Goal: Check status: Check status

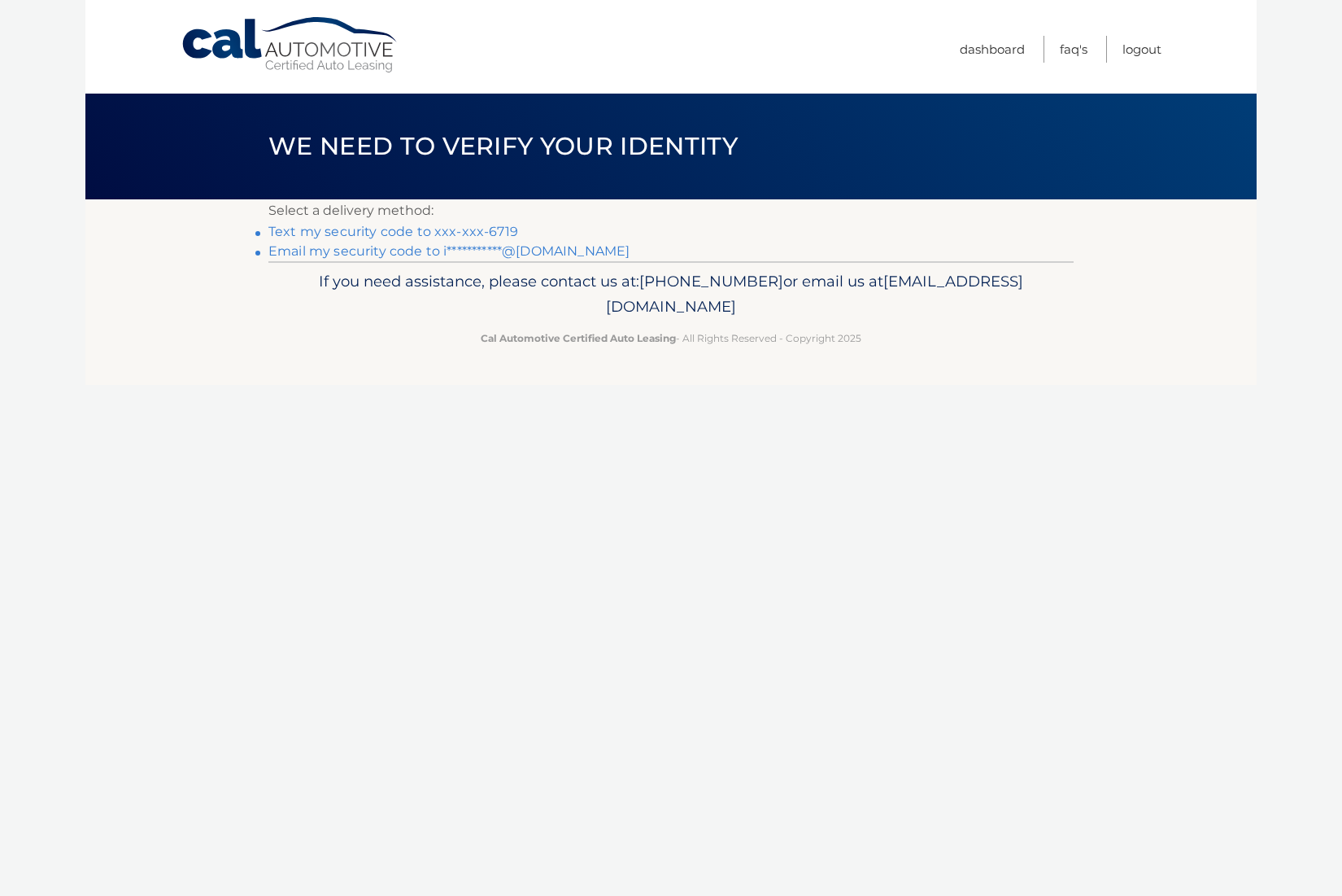
click at [427, 232] on link "Text my security code to xxx-xxx-6719" at bounding box center [393, 231] width 250 height 15
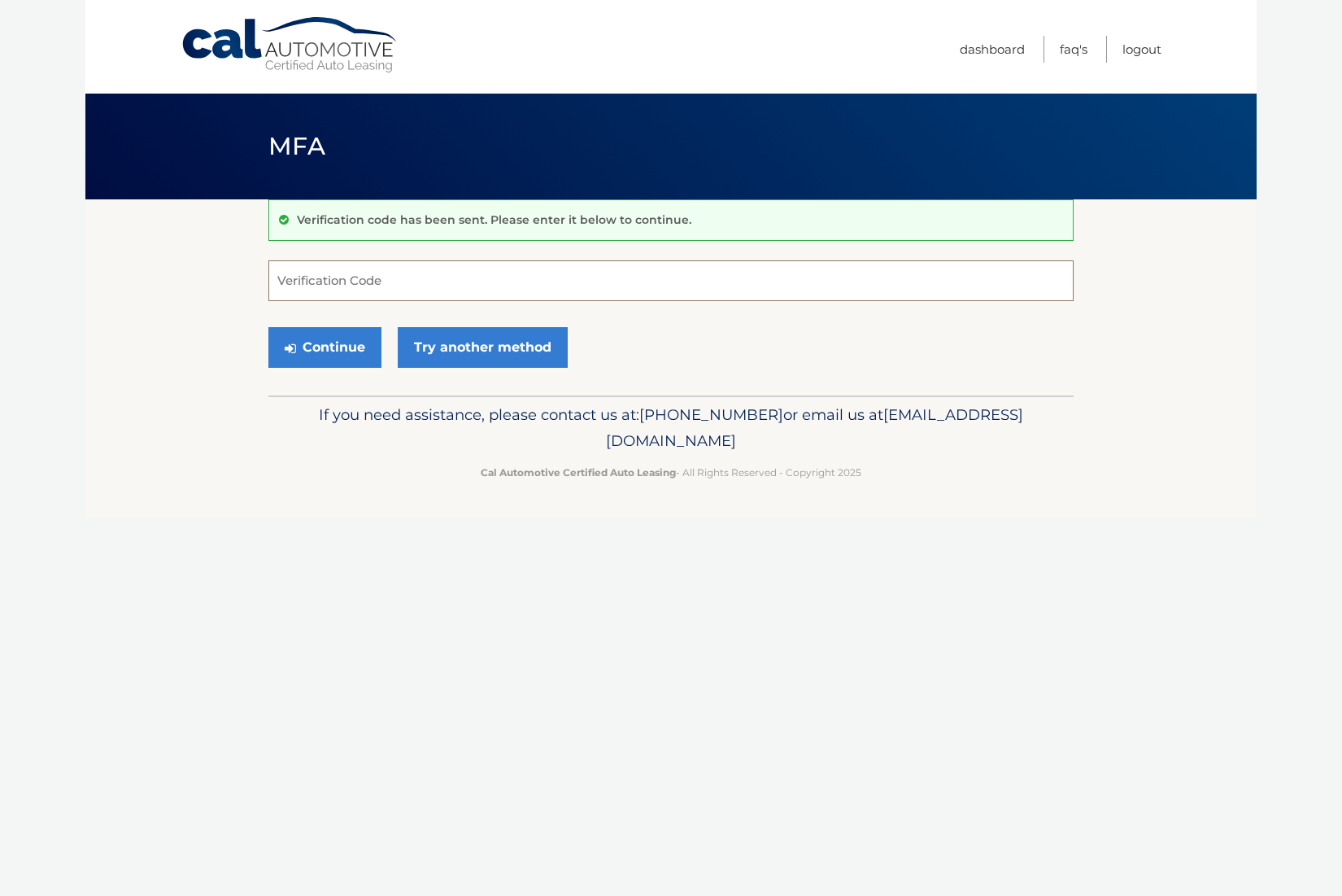
click at [403, 272] on input "Verification Code" at bounding box center [671, 281] width 805 height 41
type input "192448"
click at [340, 343] on button "Continue" at bounding box center [324, 347] width 113 height 41
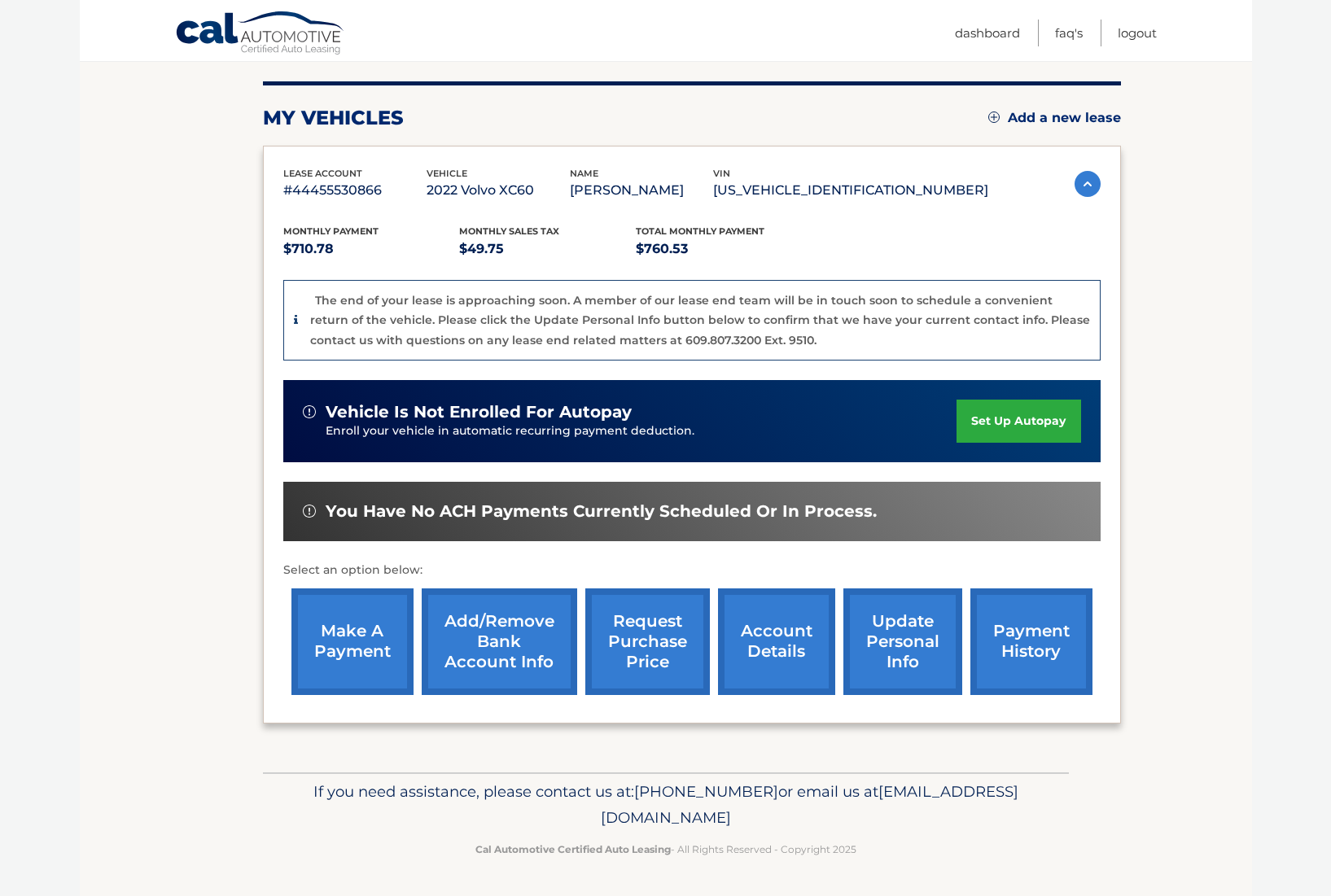
scroll to position [231, 0]
click at [741, 612] on link "account details" at bounding box center [775, 642] width 117 height 106
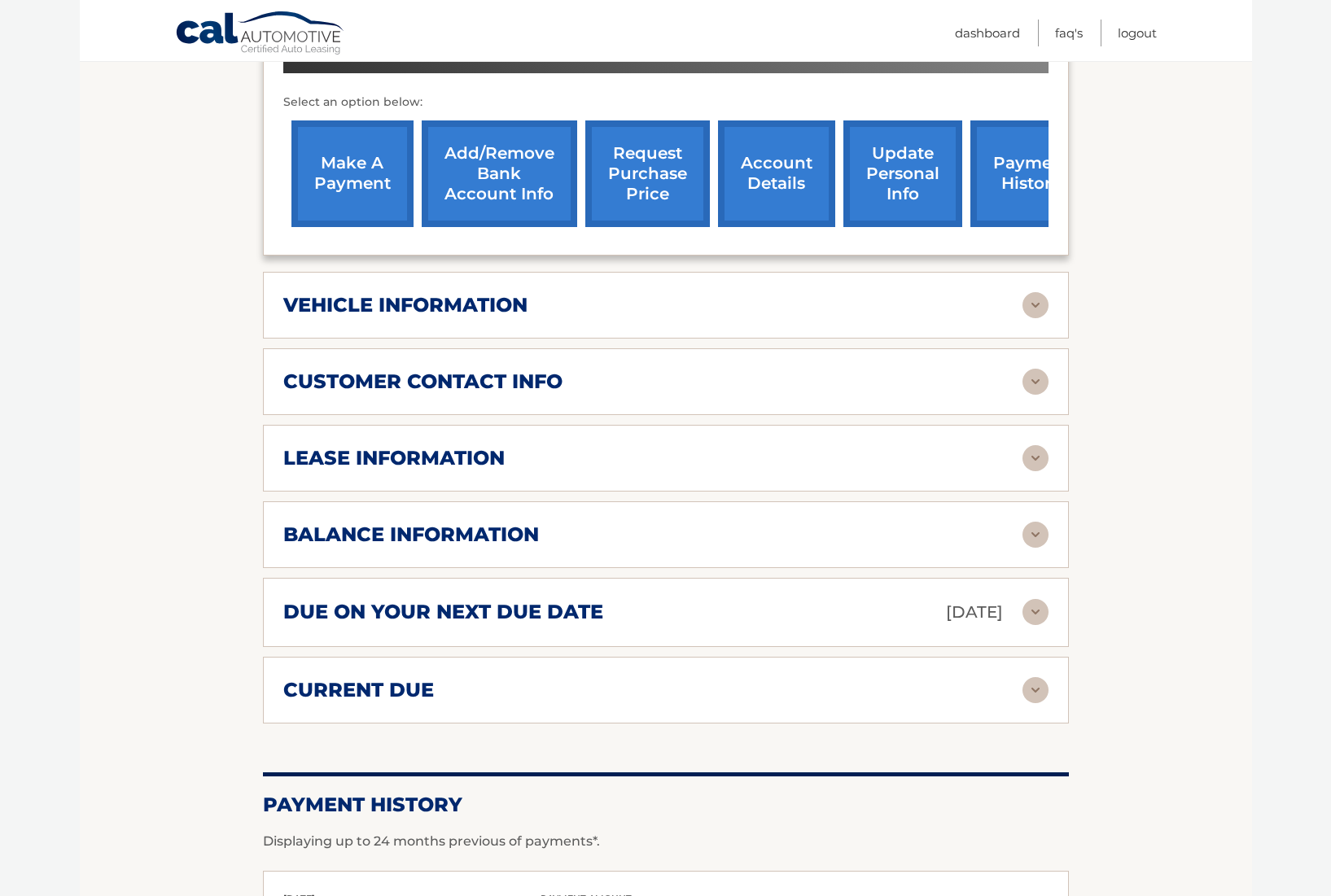
scroll to position [590, 0]
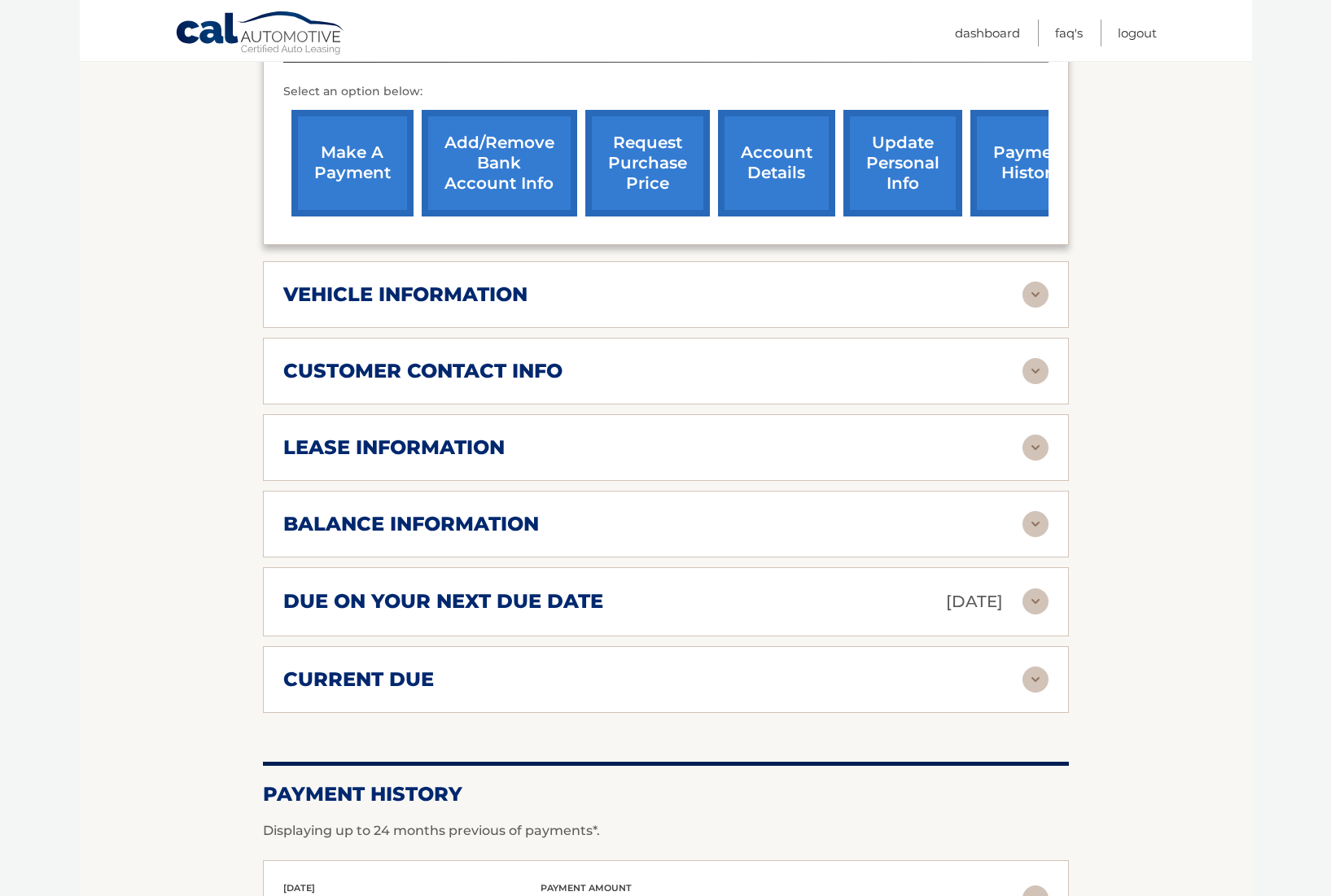
click at [1037, 308] on img at bounding box center [1035, 294] width 26 height 26
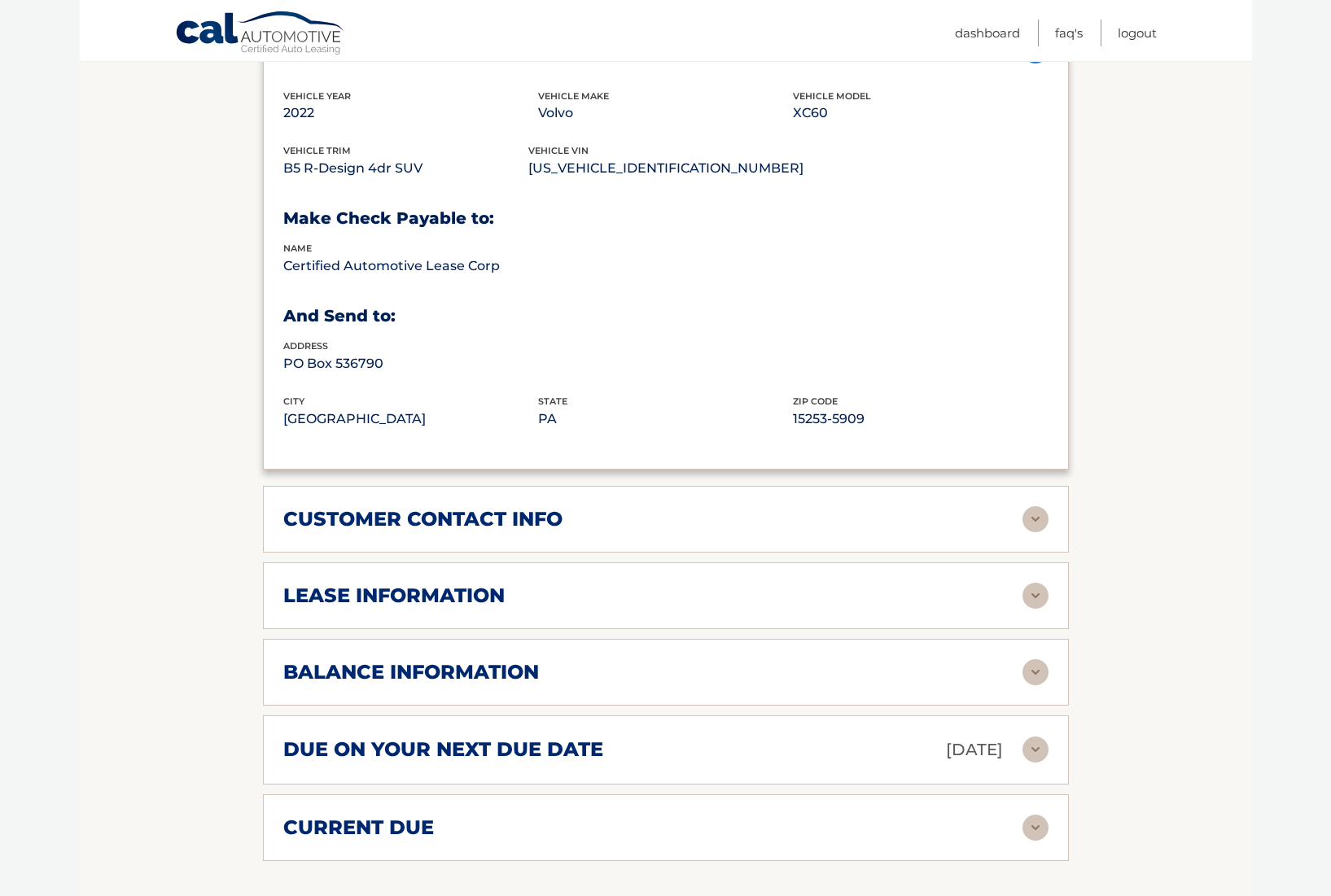
scroll to position [908, 0]
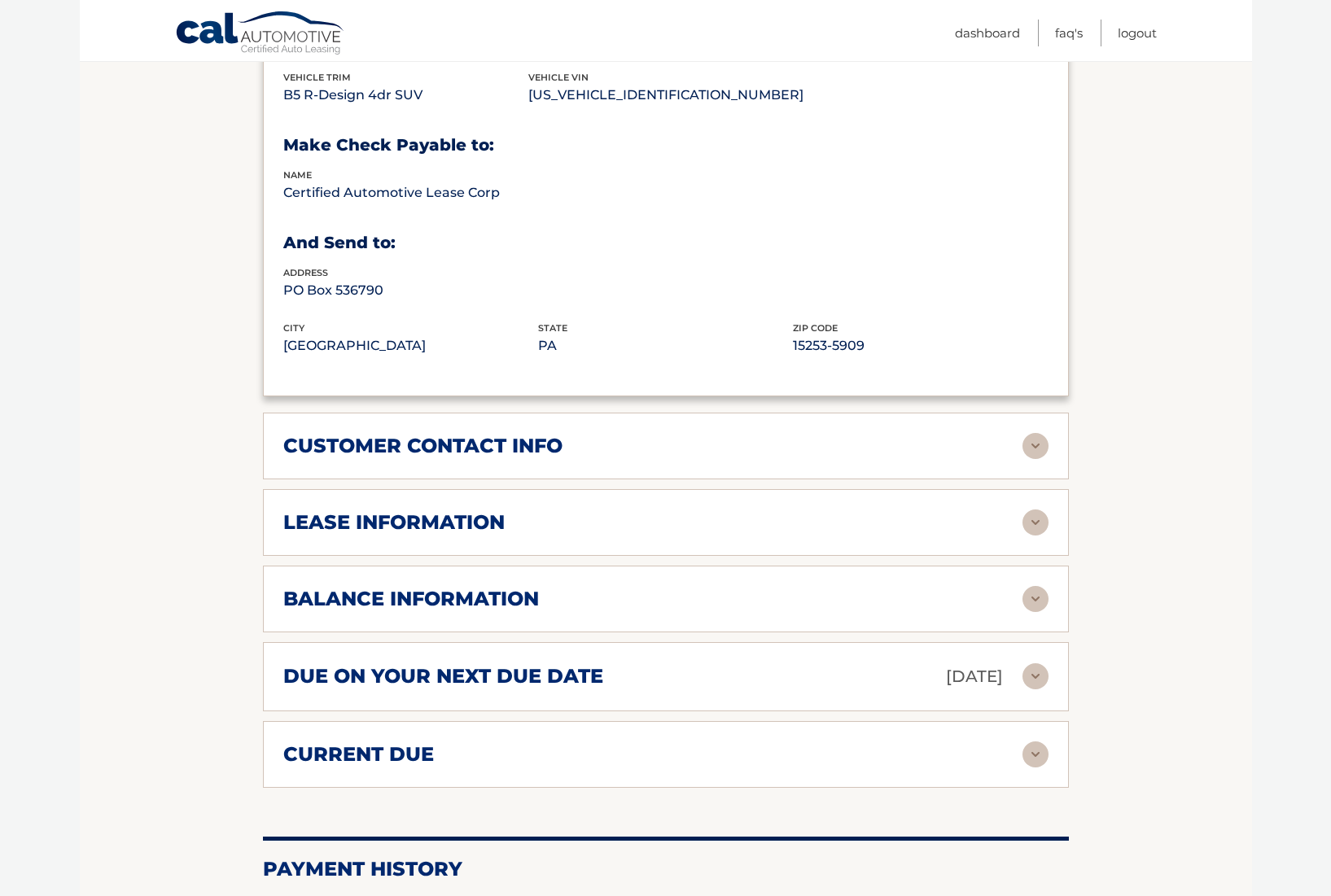
click at [1033, 459] on img at bounding box center [1035, 445] width 26 height 26
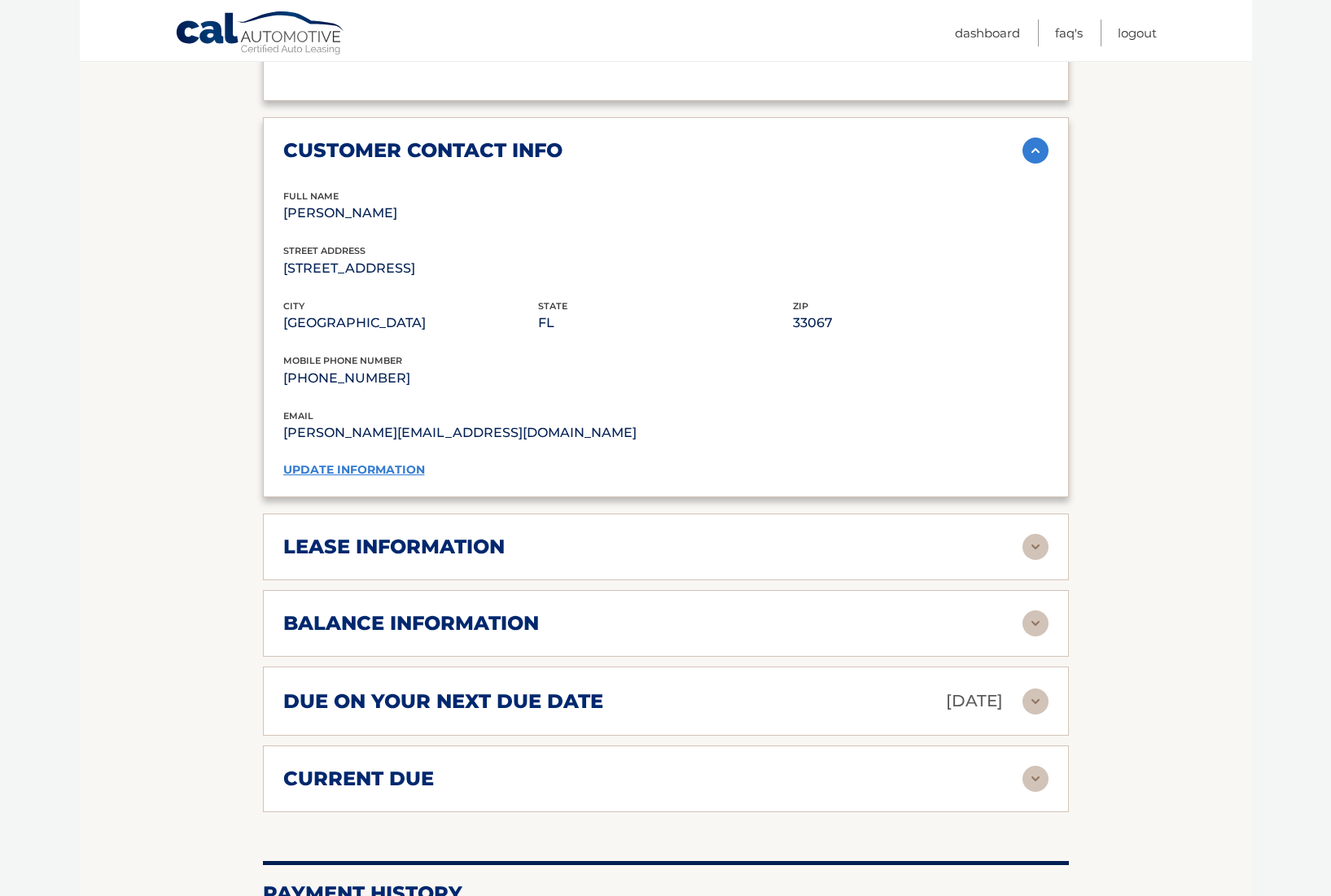
scroll to position [1224, 0]
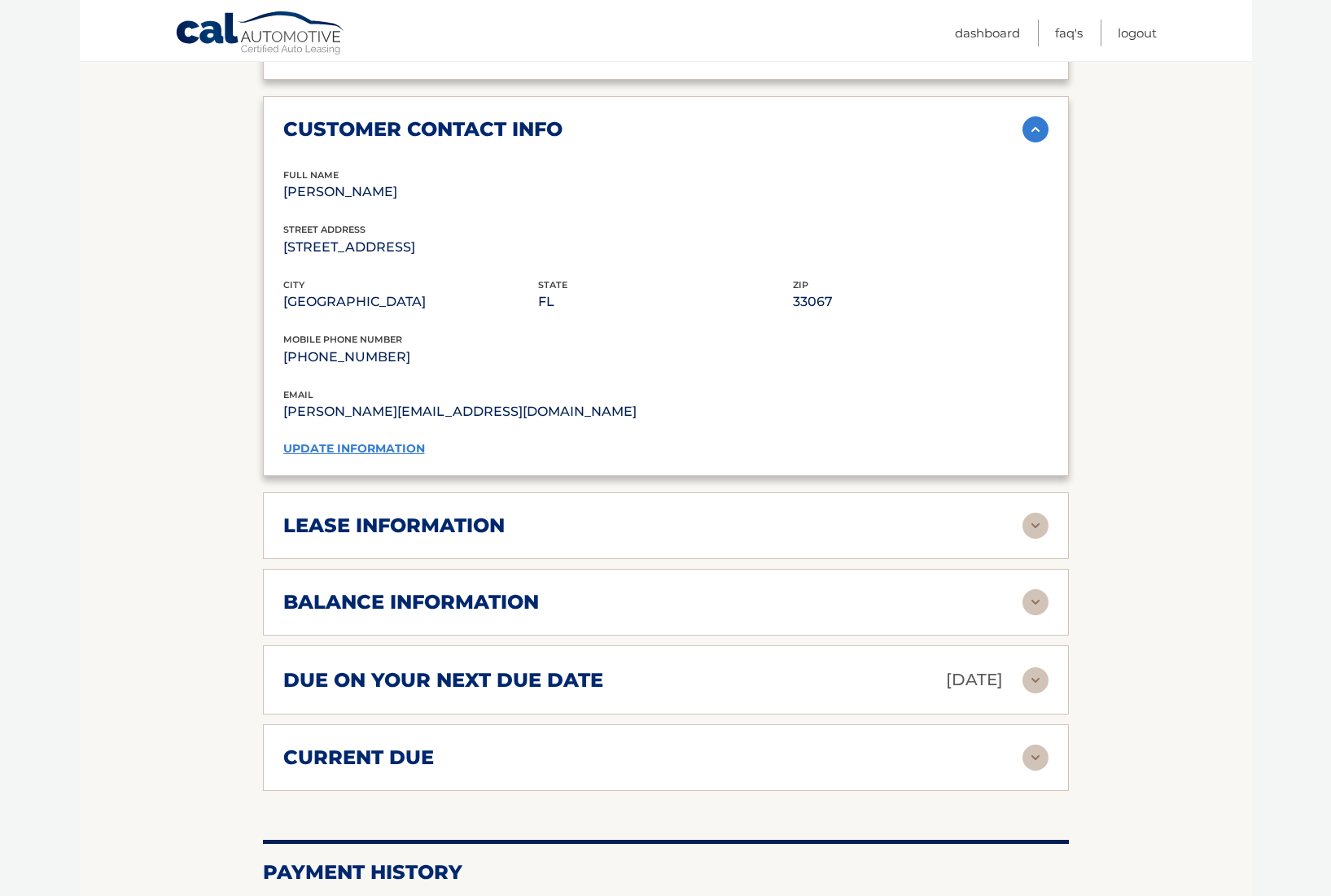
click at [900, 538] on div "lease information" at bounding box center [652, 524] width 739 height 24
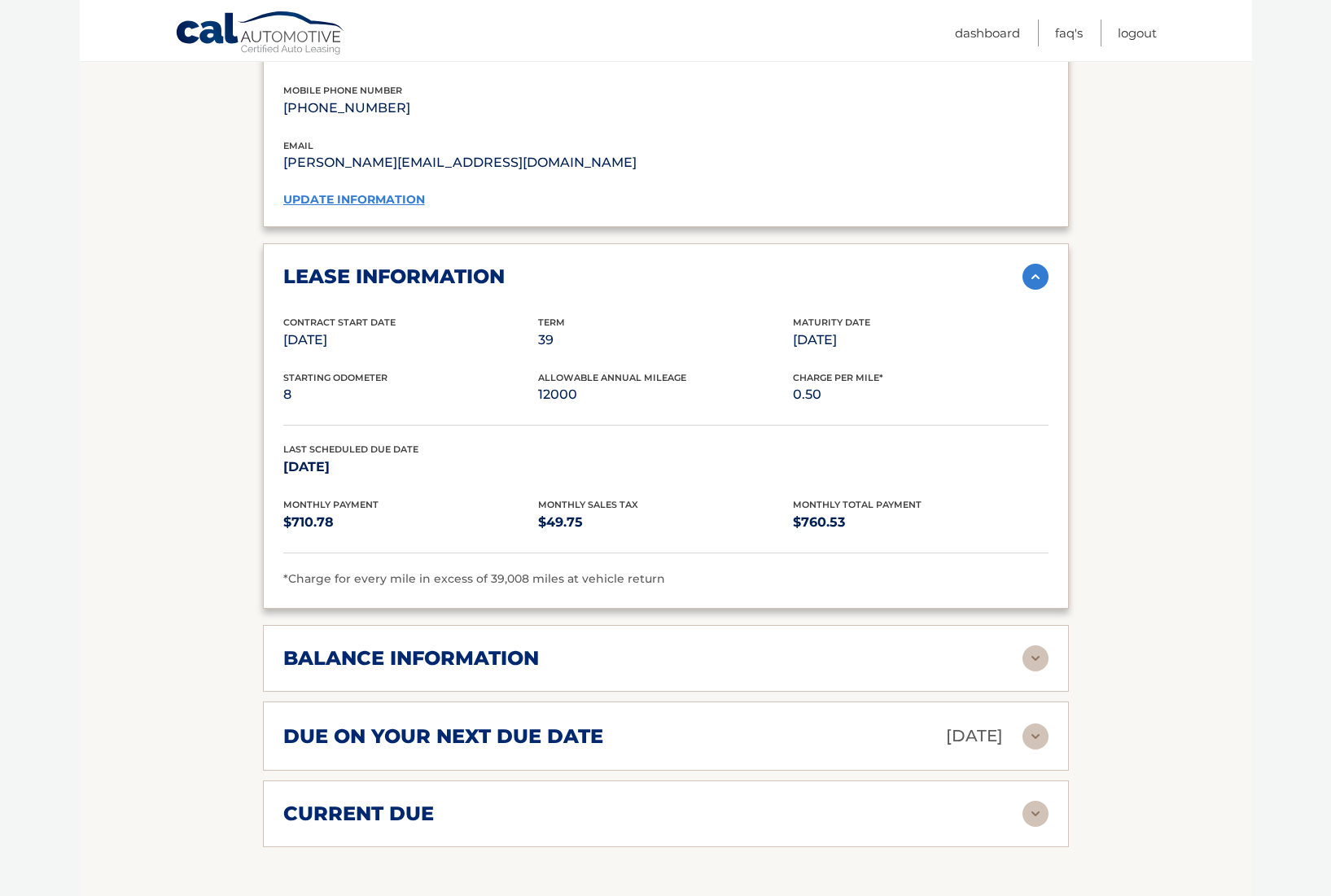
scroll to position [1664, 0]
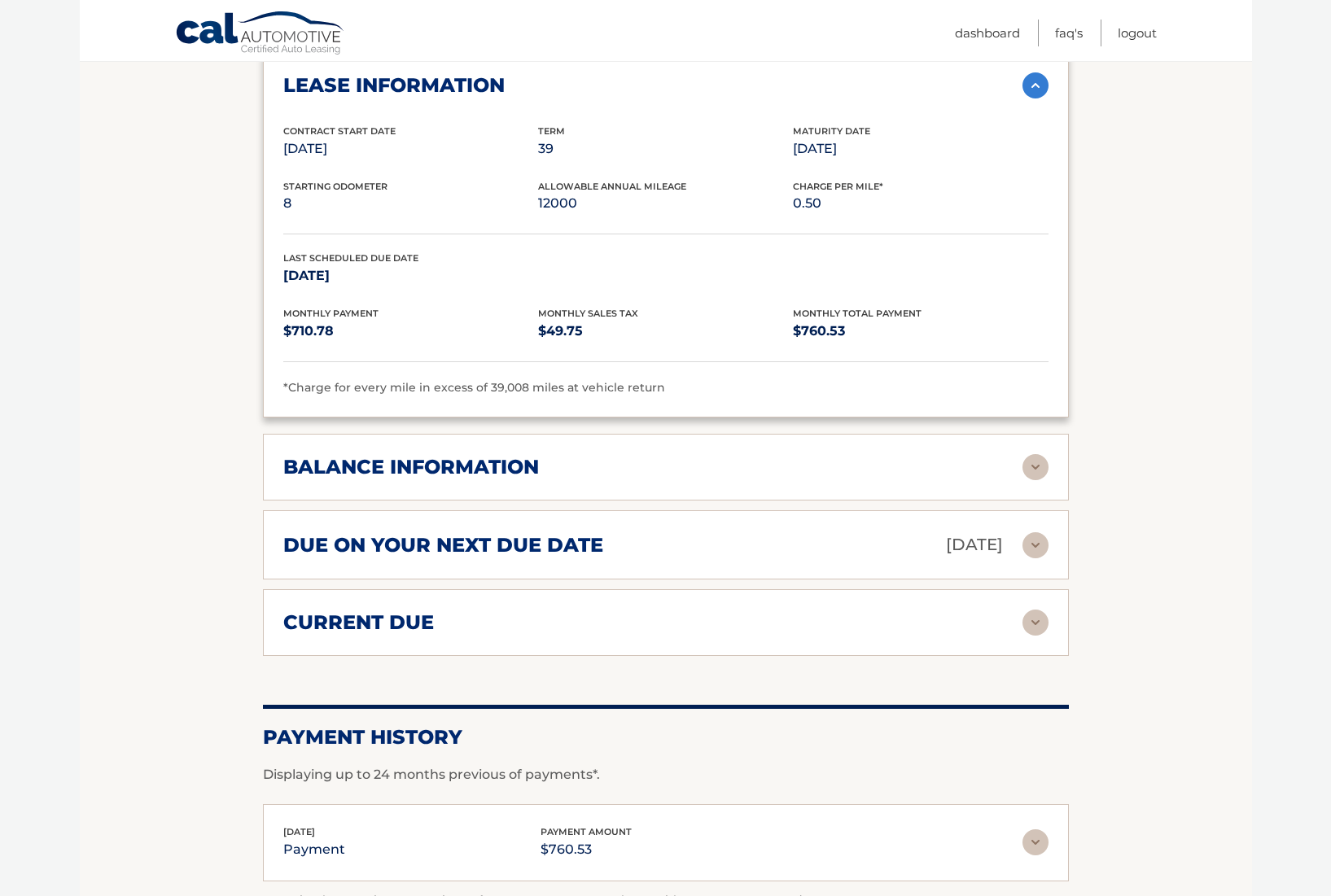
click at [395, 479] on h2 "balance information" at bounding box center [411, 466] width 256 height 24
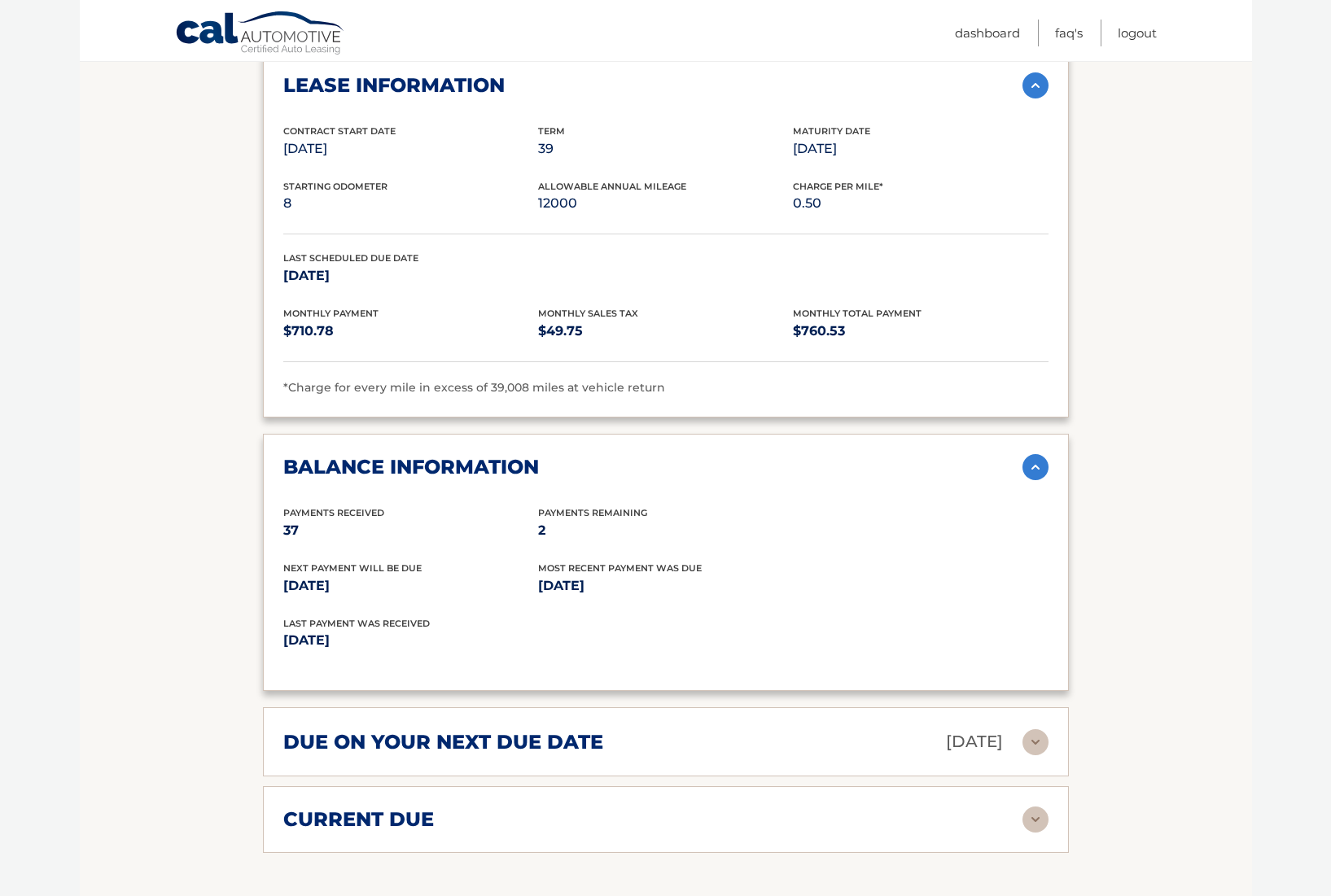
scroll to position [1815, 0]
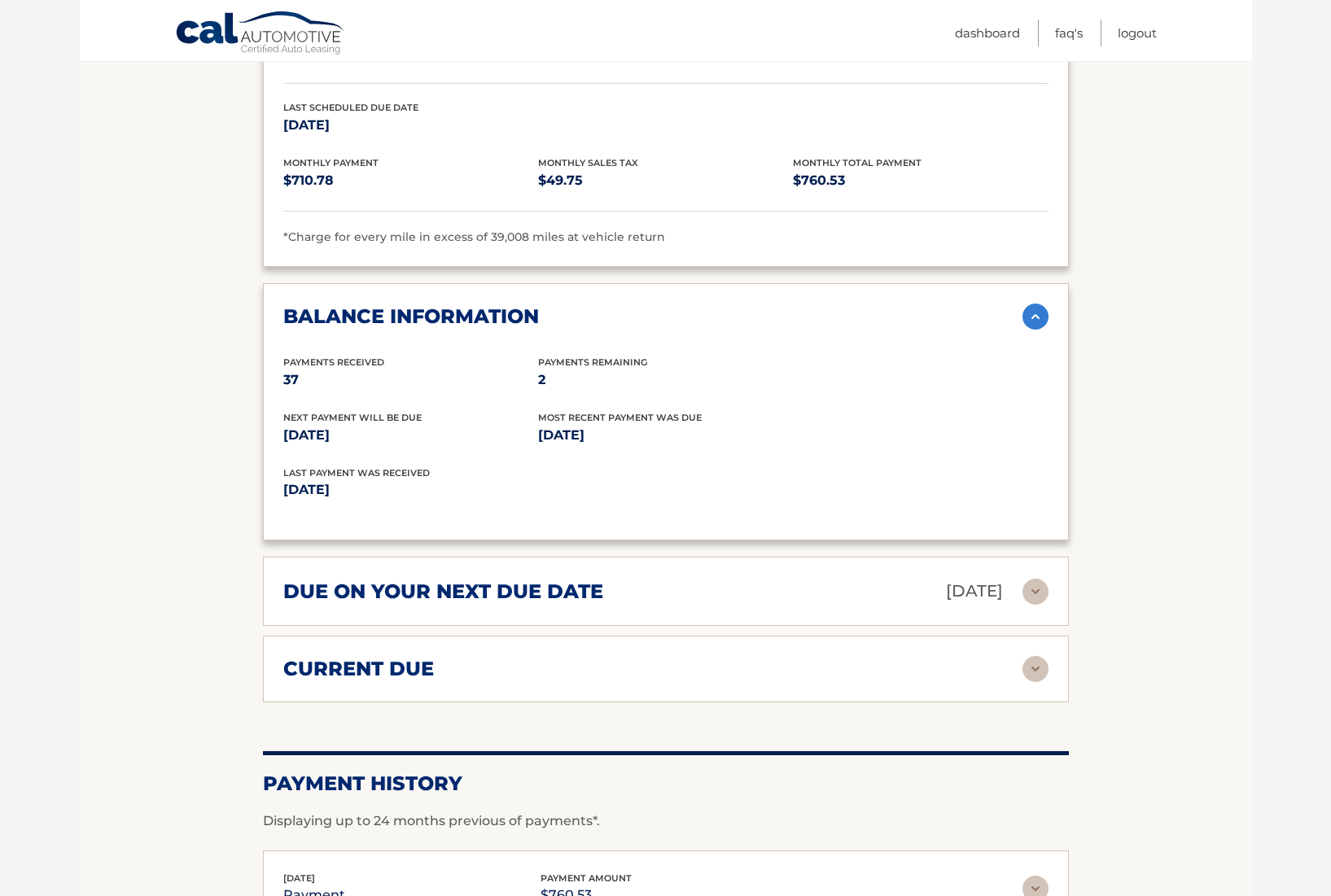
click at [387, 681] on h2 "current due" at bounding box center [359, 668] width 151 height 24
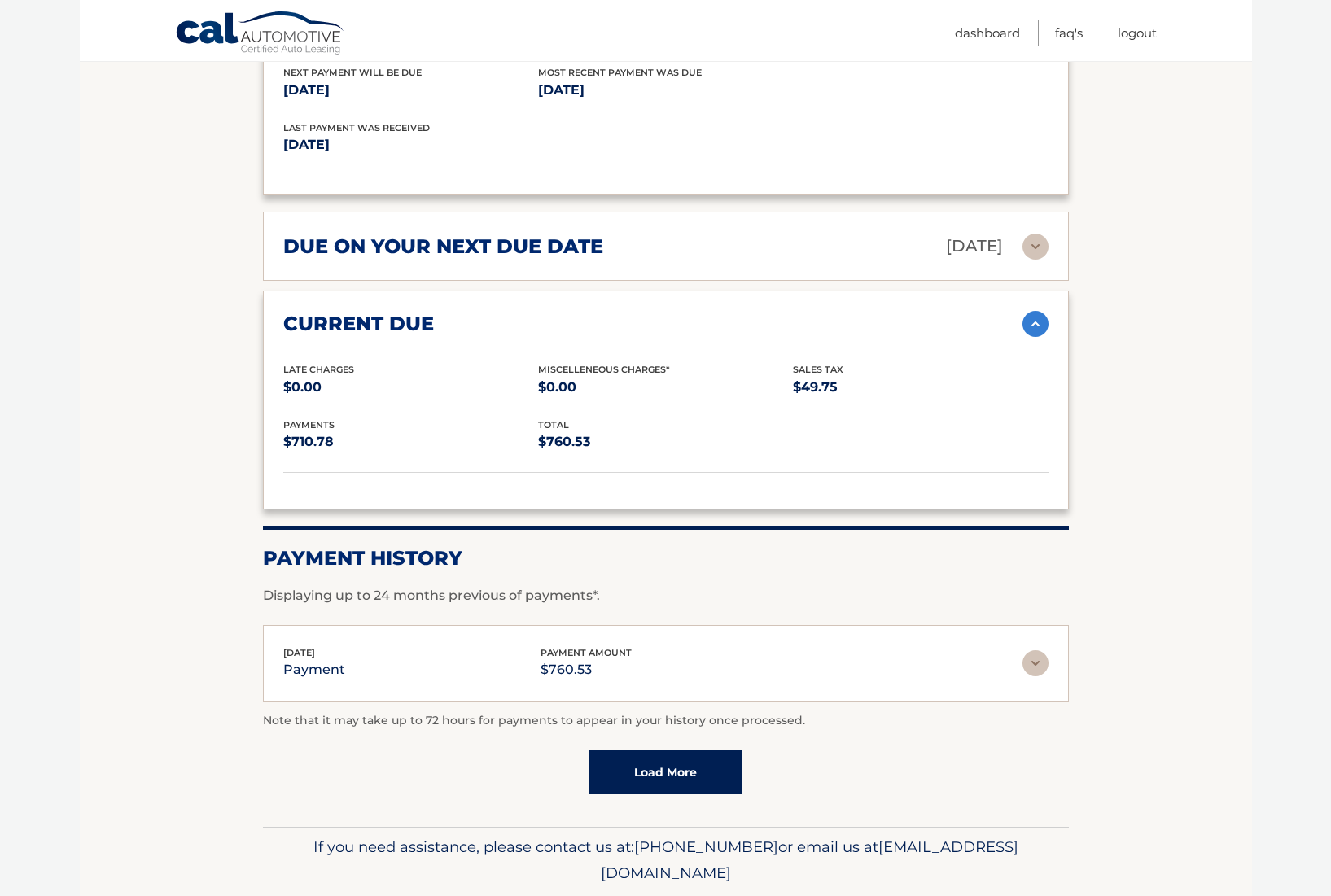
scroll to position [2170, 0]
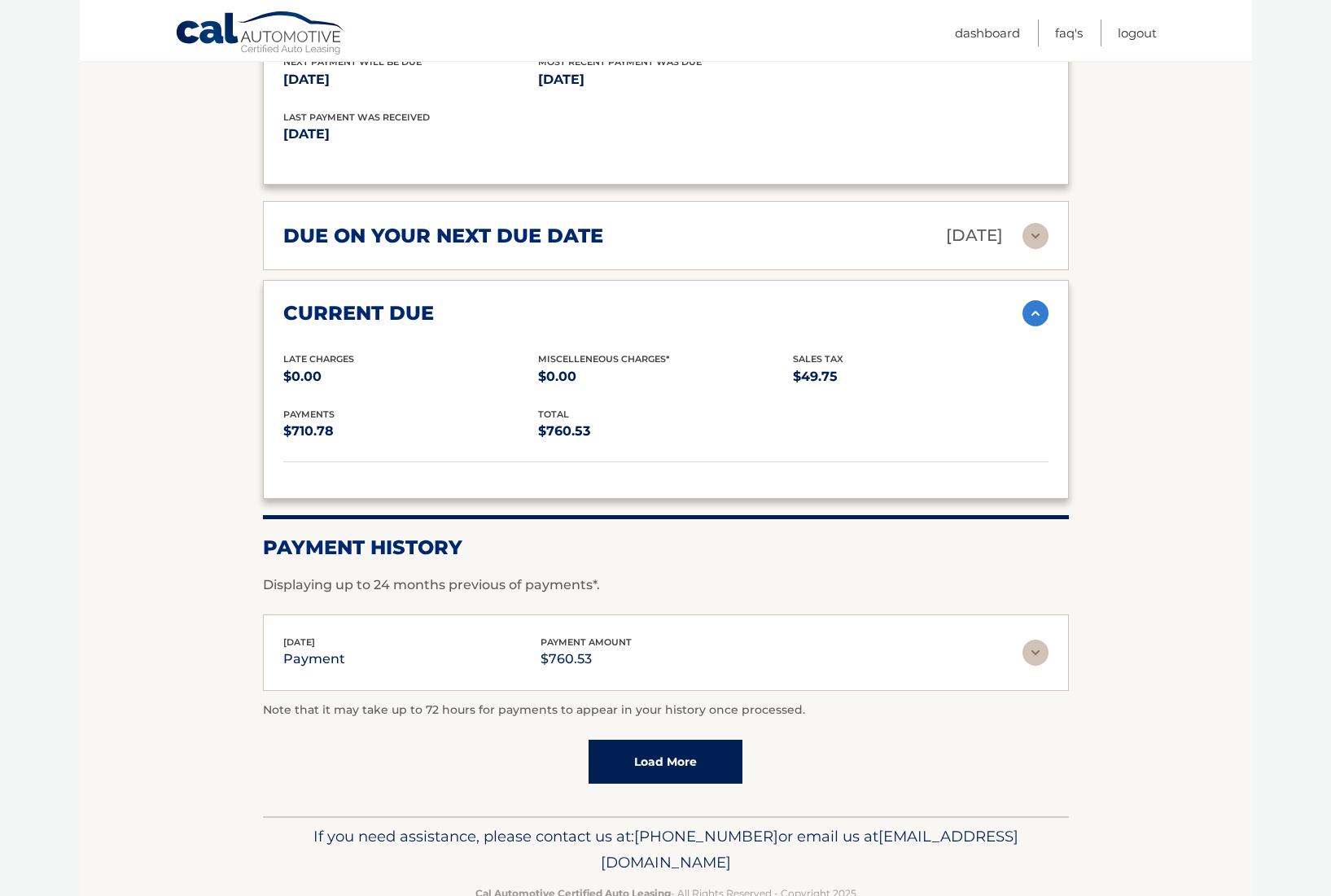
click at [636, 784] on link "Load More" at bounding box center [665, 761] width 154 height 44
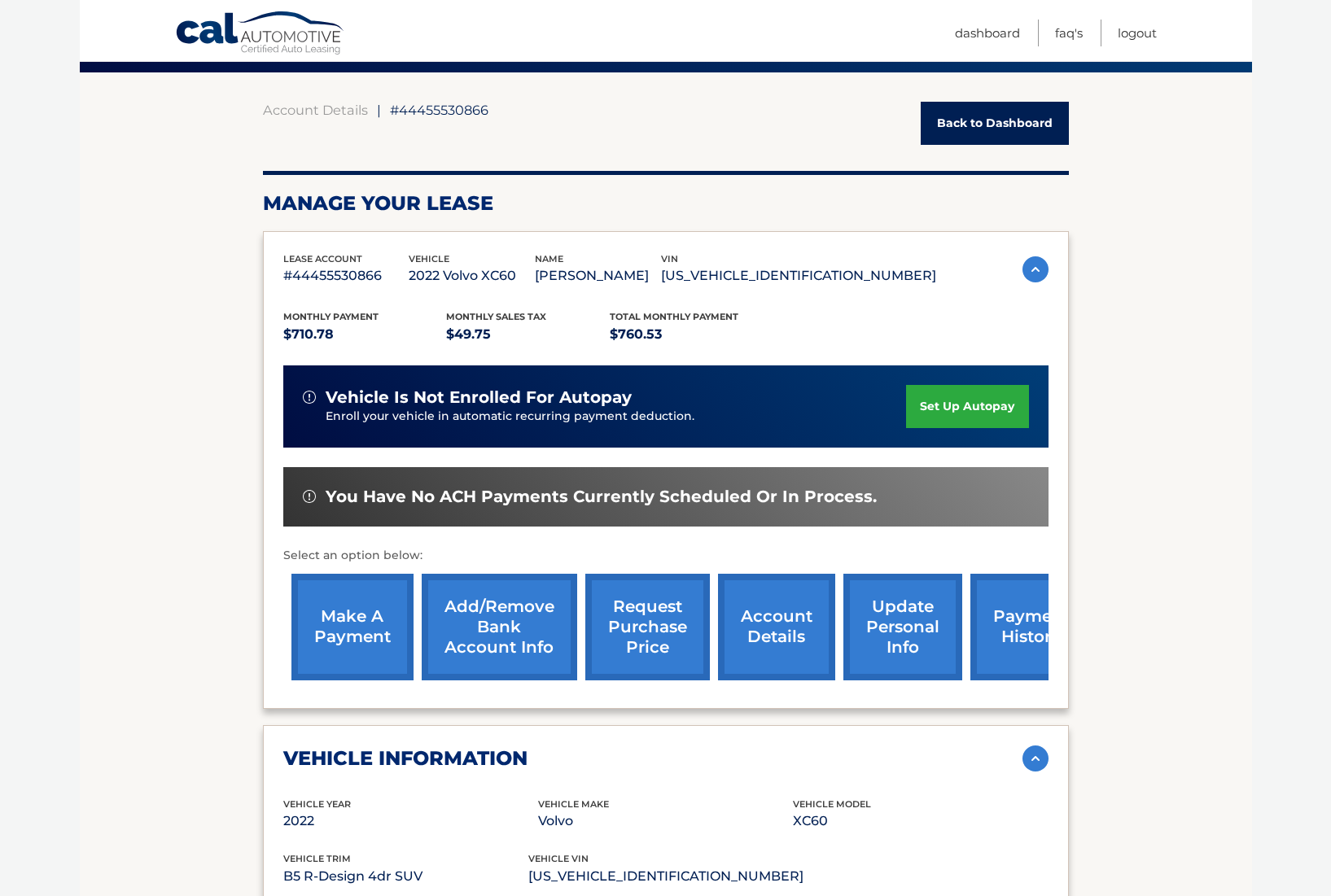
scroll to position [0, 0]
